Goal: Submit feedback/report problem

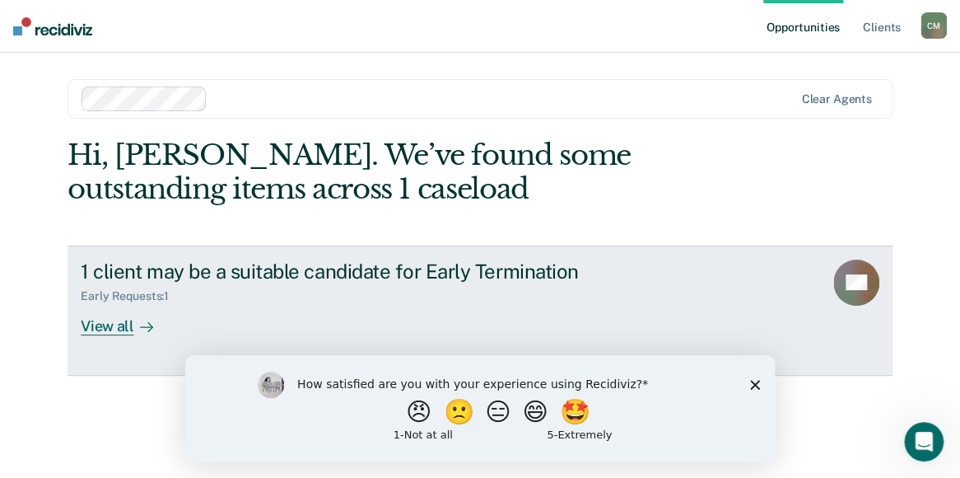
click at [118, 329] on div "View all" at bounding box center [127, 319] width 92 height 32
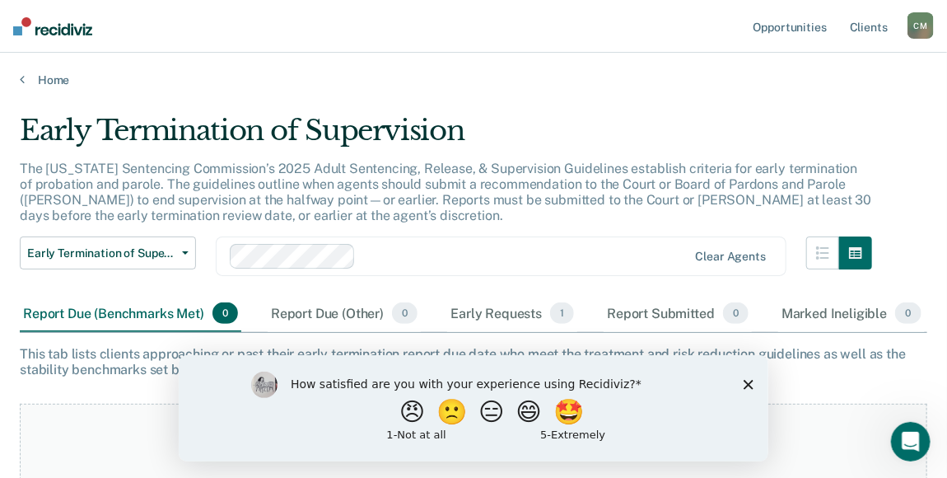
click at [413, 438] on div "1 - Not at all" at bounding box center [368, 433] width 156 height 11
click at [394, 419] on button "😠" at bounding box center [413, 410] width 39 height 33
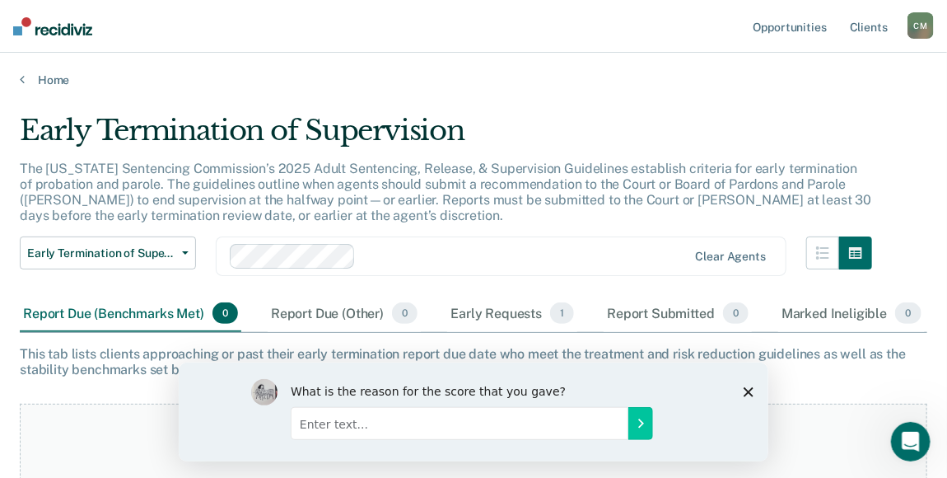
click at [438, 422] on input "Enter text..." at bounding box center [459, 422] width 338 height 33
type input "I don't have issues tracking my dates"
click at [642, 418] on icon "Submit your response" at bounding box center [639, 422] width 13 height 13
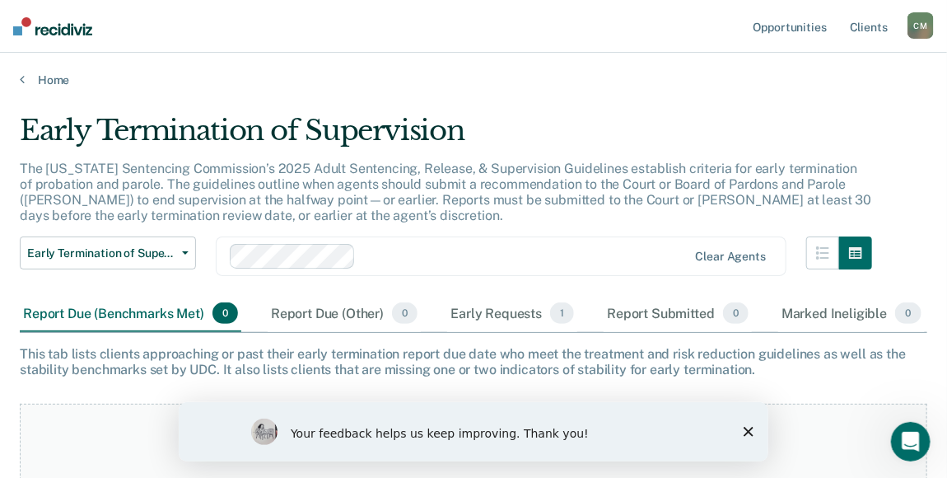
click at [746, 430] on polygon "Close survey" at bounding box center [748, 431] width 10 height 10
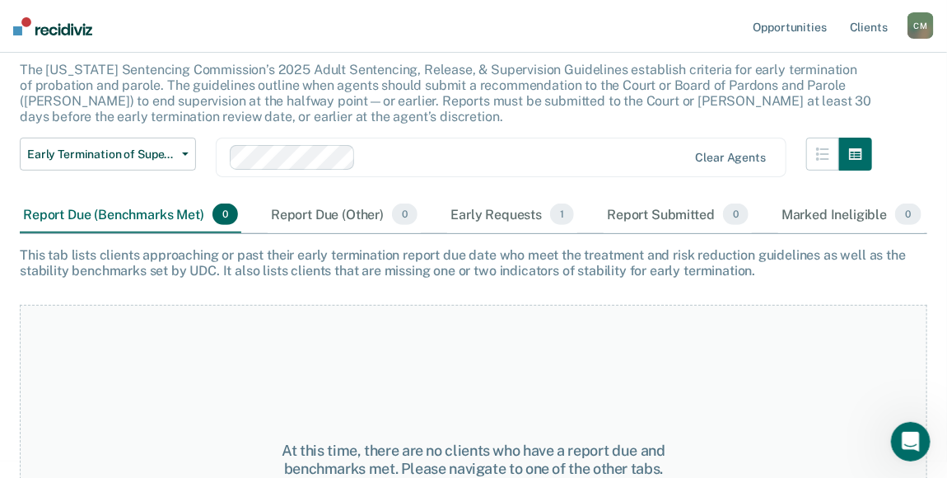
scroll to position [232, 0]
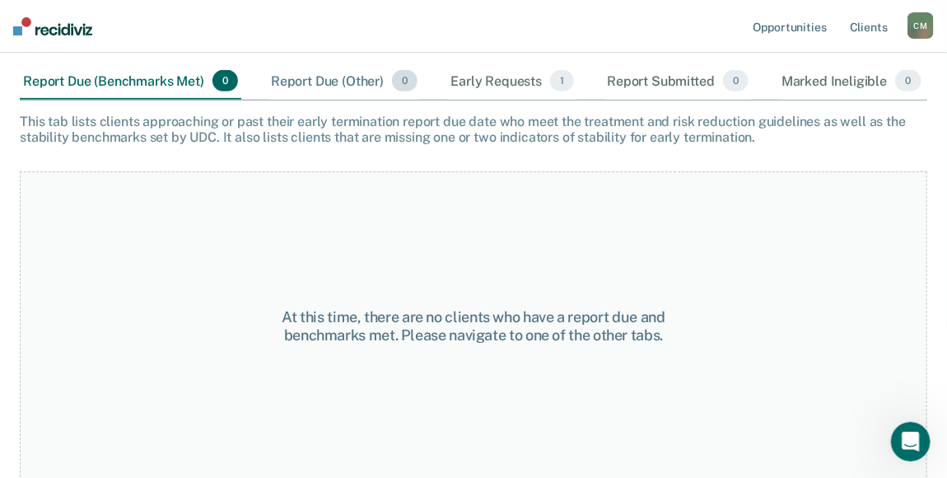
click at [329, 77] on div "Report Due (Other) 0" at bounding box center [344, 81] width 153 height 36
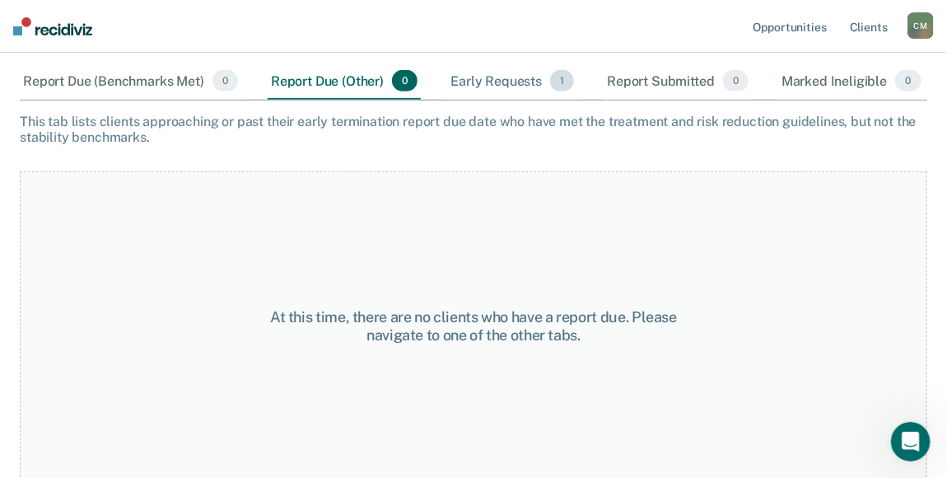
click at [507, 81] on div "Early Requests 1" at bounding box center [512, 81] width 130 height 36
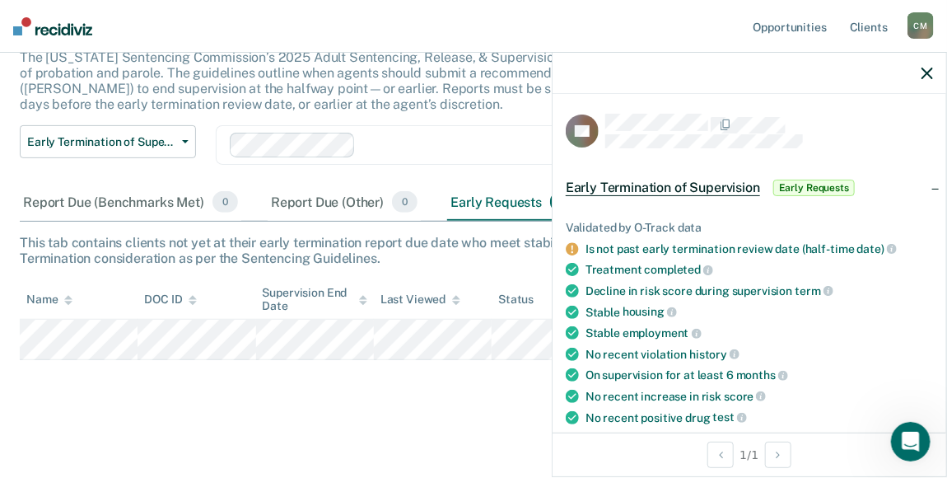
click at [926, 77] on icon "button" at bounding box center [927, 74] width 12 height 12
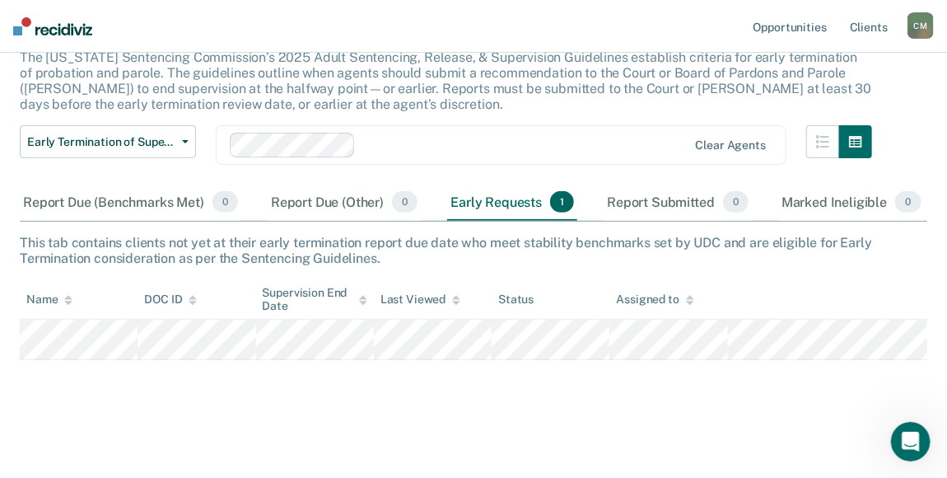
click at [515, 198] on div "Early Requests 1" at bounding box center [512, 202] width 130 height 36
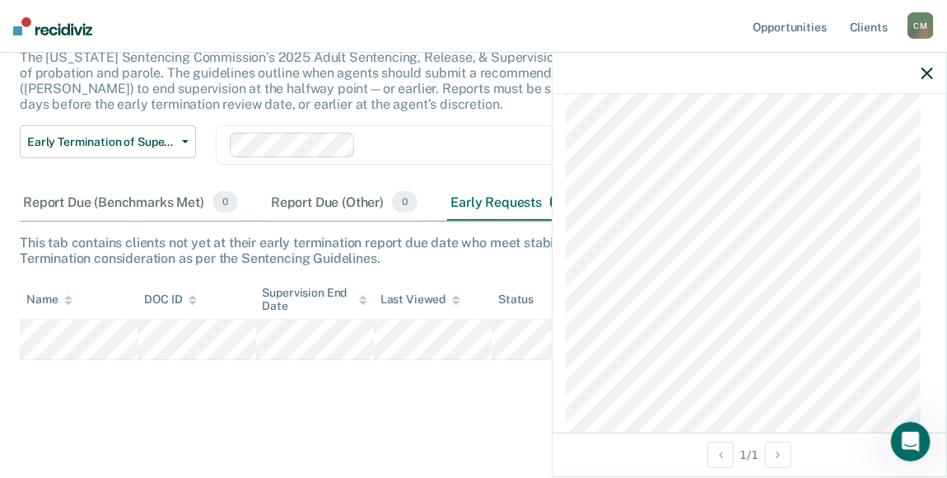
scroll to position [980, 0]
click at [928, 72] on icon "button" at bounding box center [927, 74] width 12 height 12
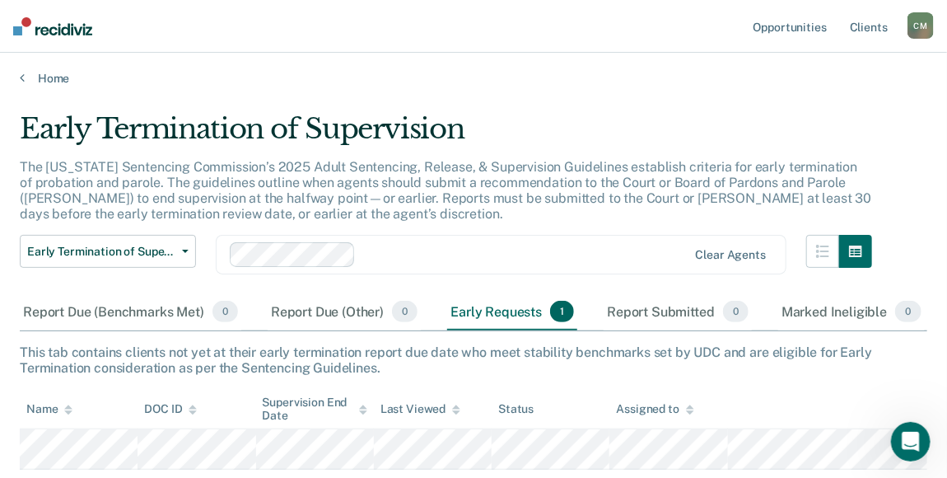
scroll to position [0, 0]
